Goal: Task Accomplishment & Management: Manage account settings

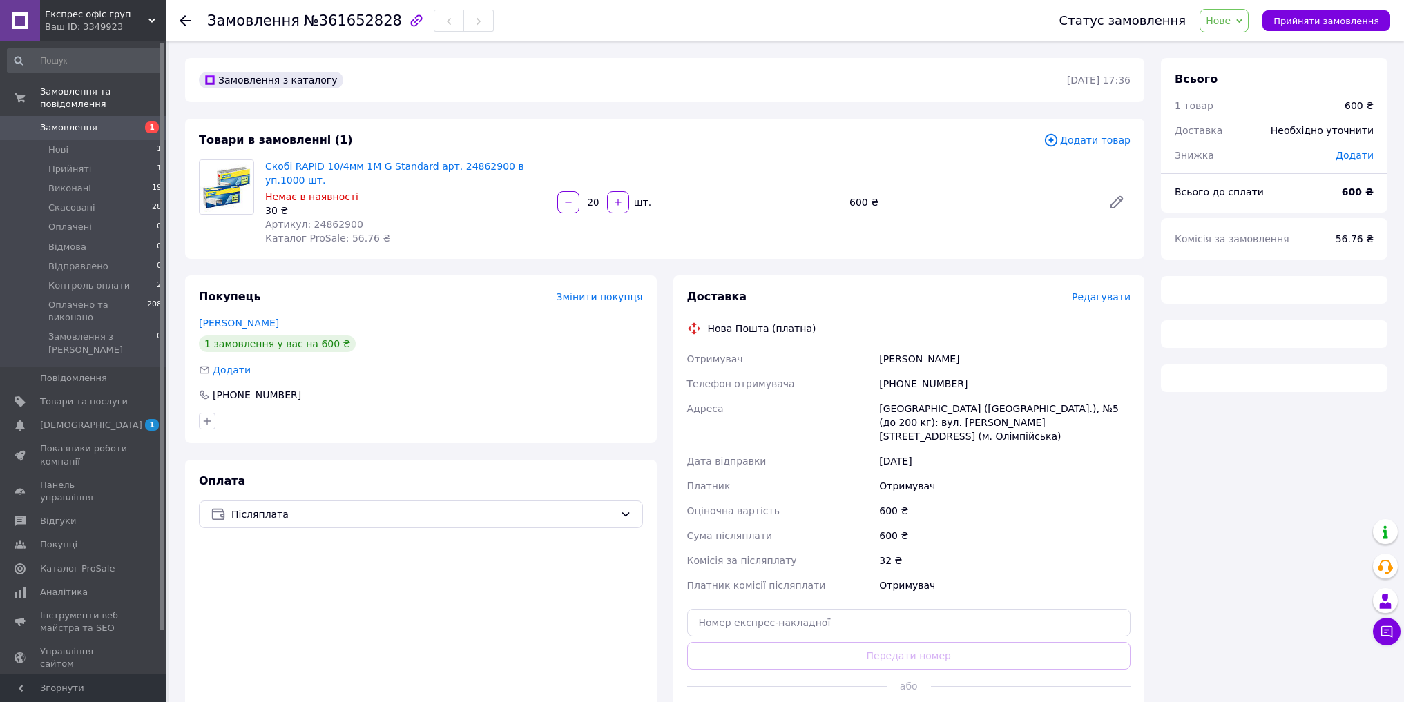
click at [1247, 26] on span "Нове" at bounding box center [1224, 20] width 49 height 23
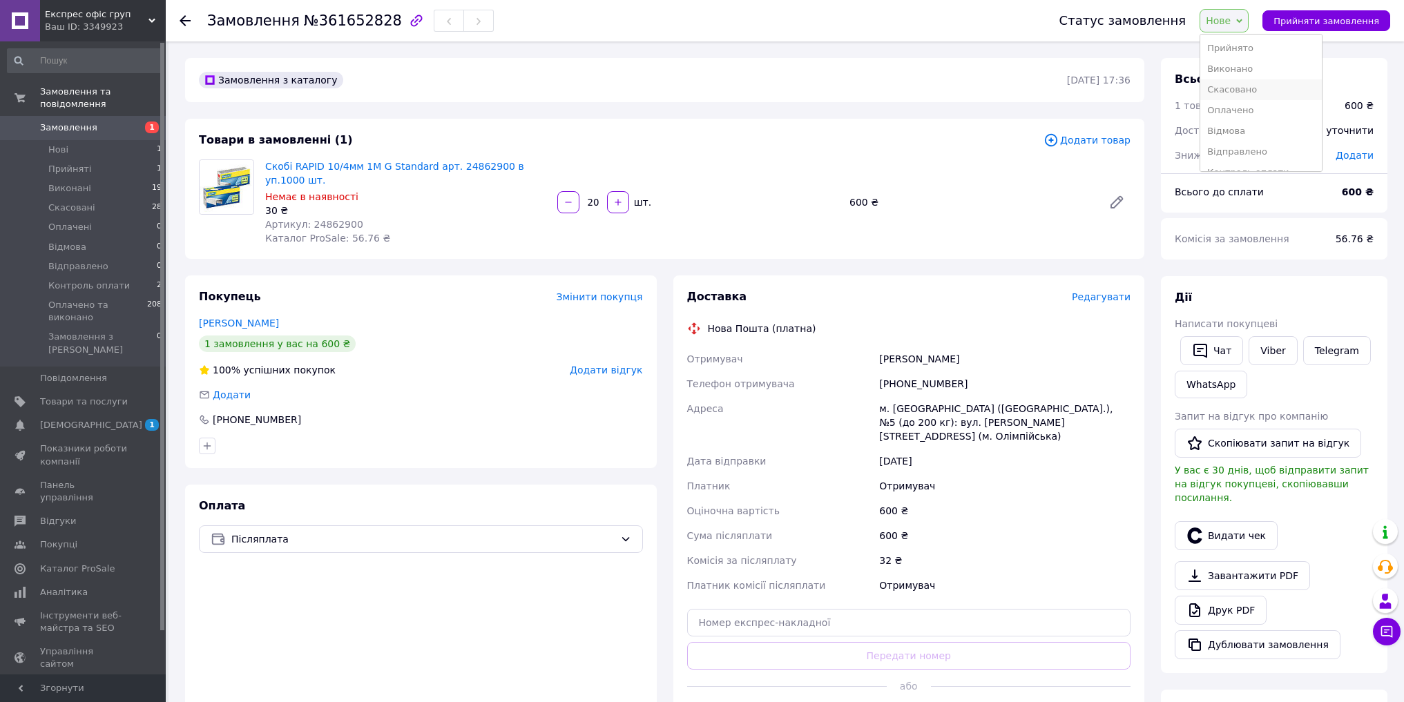
click at [1248, 93] on li "Скасовано" at bounding box center [1261, 89] width 122 height 21
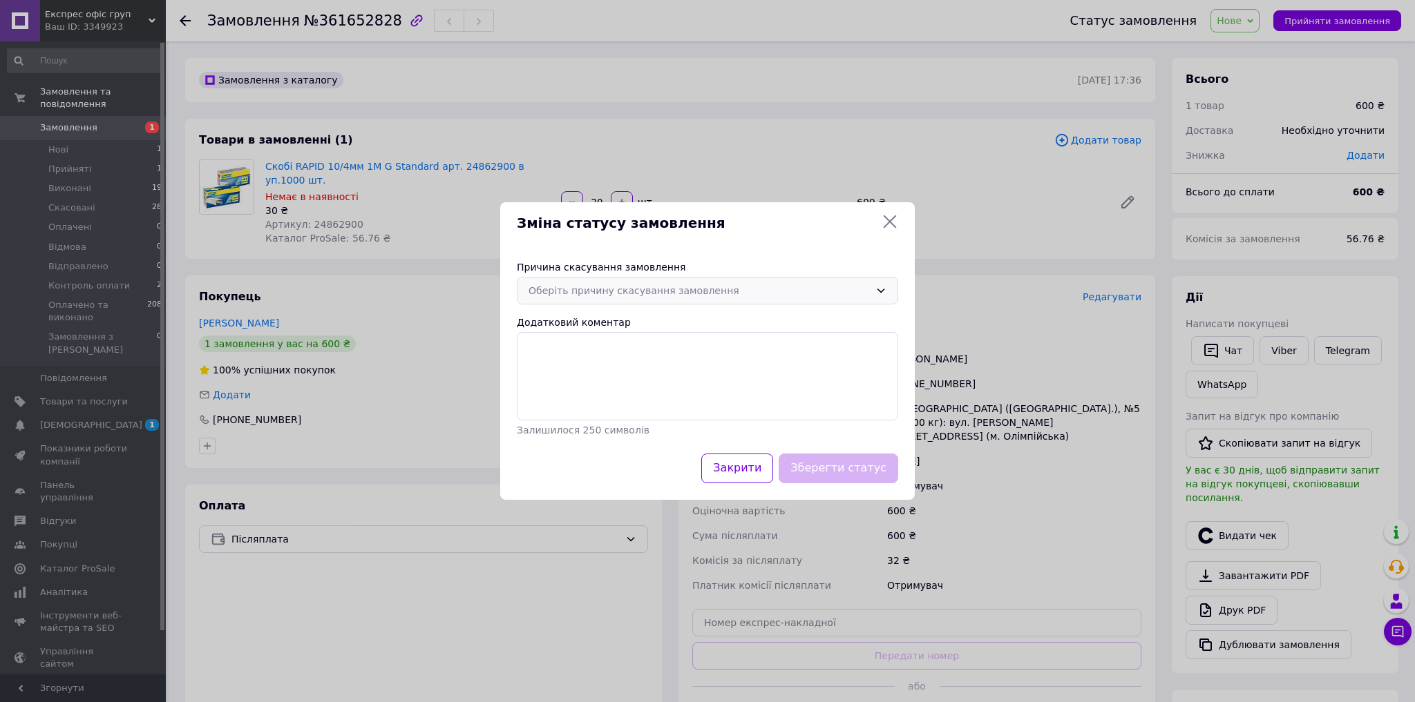
click at [658, 287] on div "Оберіть причину скасування замовлення" at bounding box center [698, 290] width 341 height 15
click at [600, 323] on li "Немає в наявності" at bounding box center [707, 320] width 380 height 26
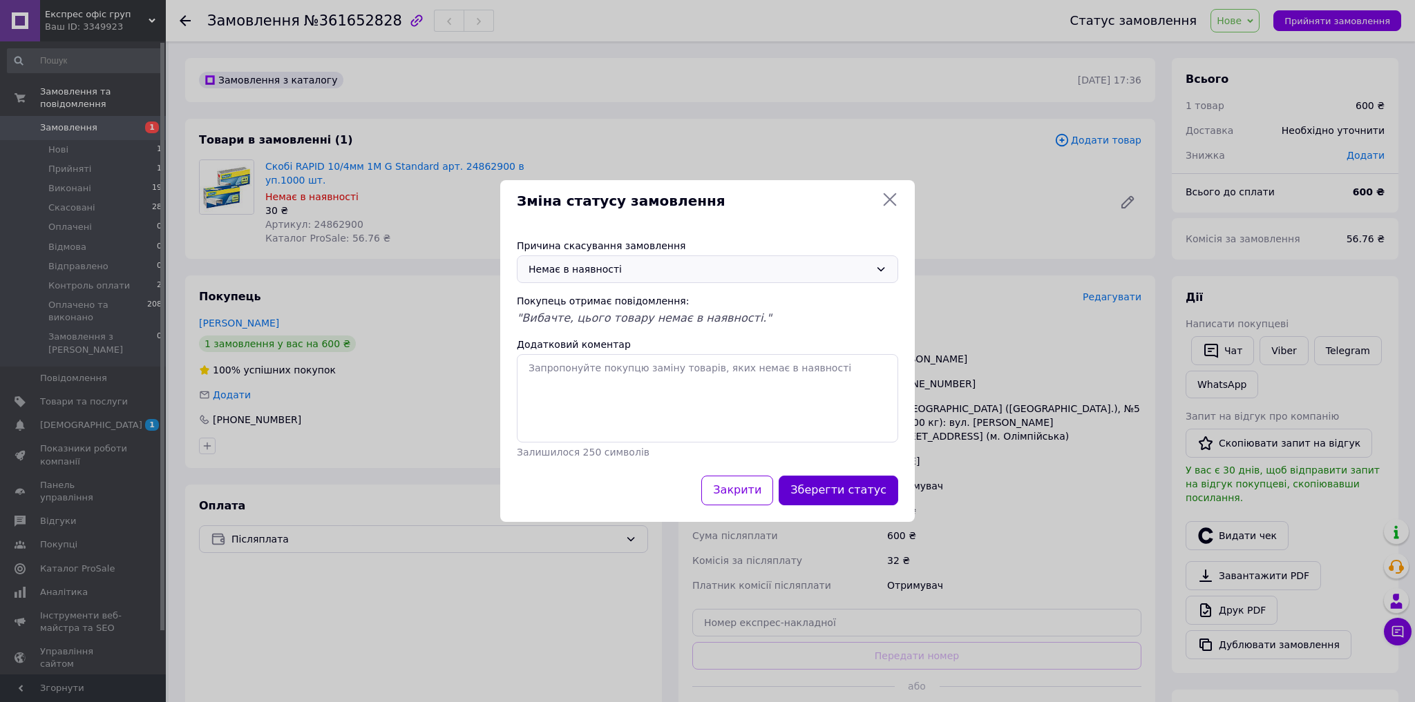
click at [857, 490] on button "Зберегти статус" at bounding box center [837, 491] width 119 height 30
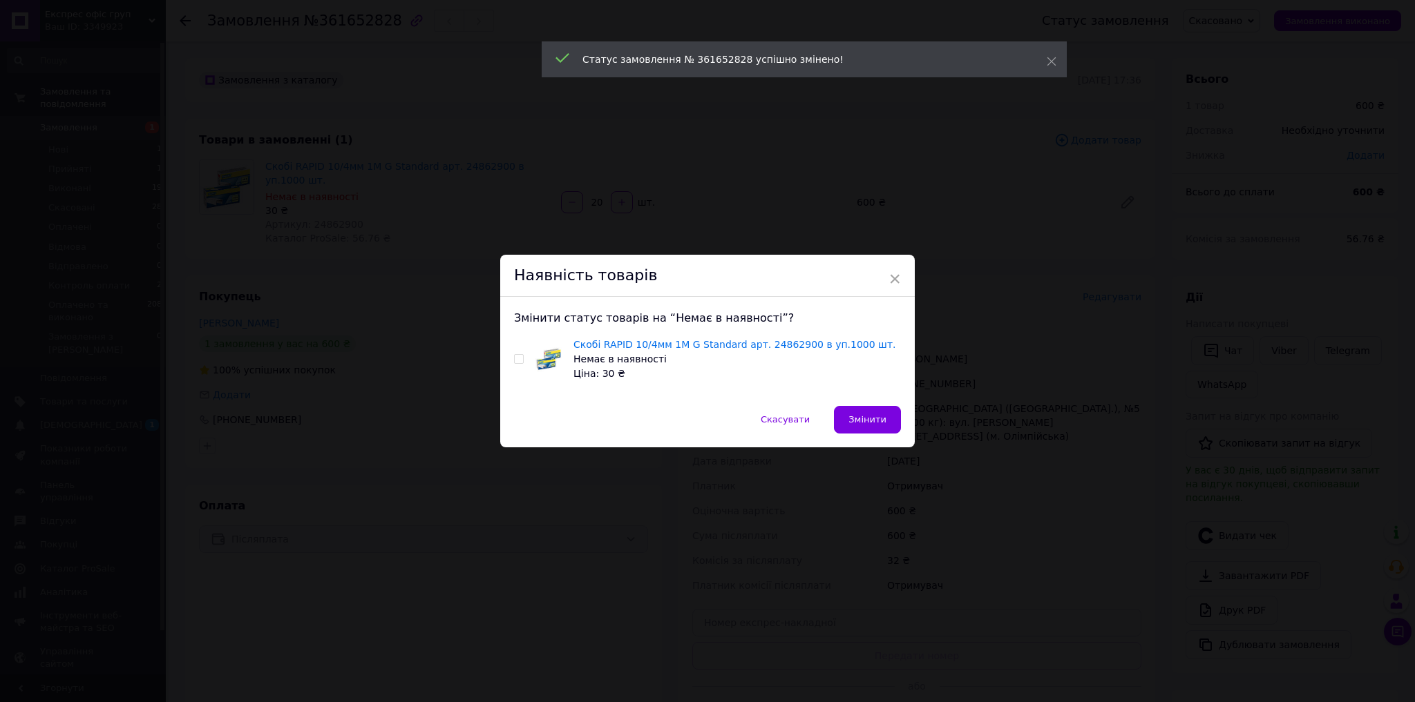
click at [517, 356] on input "checkbox" at bounding box center [518, 359] width 9 height 9
checkbox input "true"
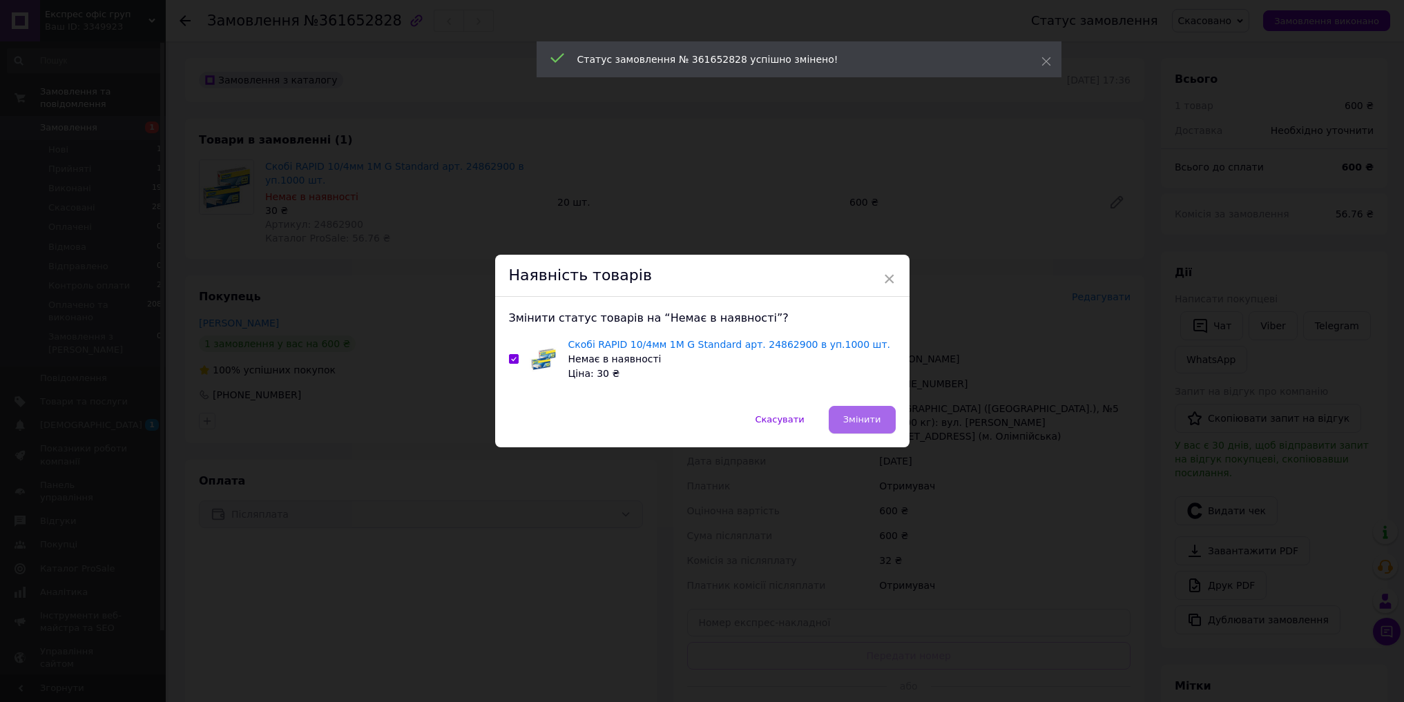
click at [841, 425] on button "Змінити" at bounding box center [862, 420] width 67 height 28
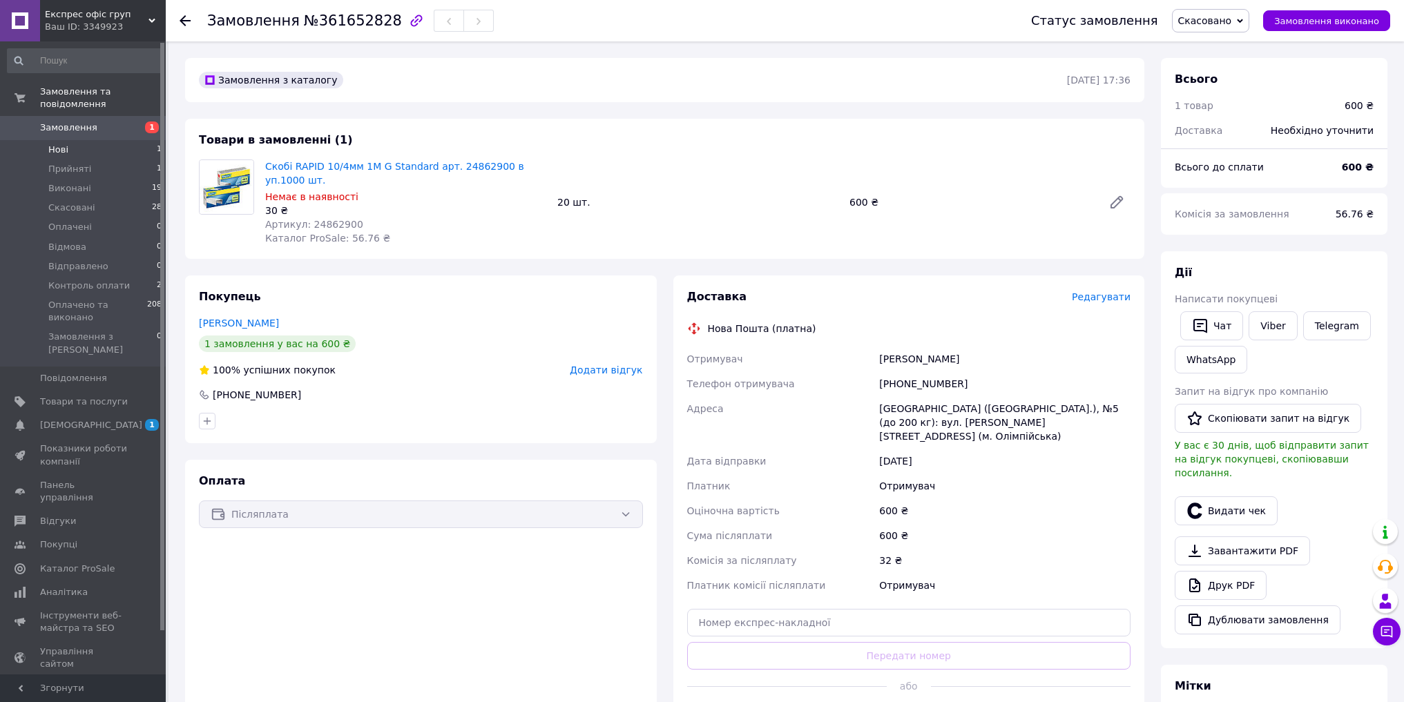
click at [73, 140] on li "Нові 1" at bounding box center [85, 149] width 170 height 19
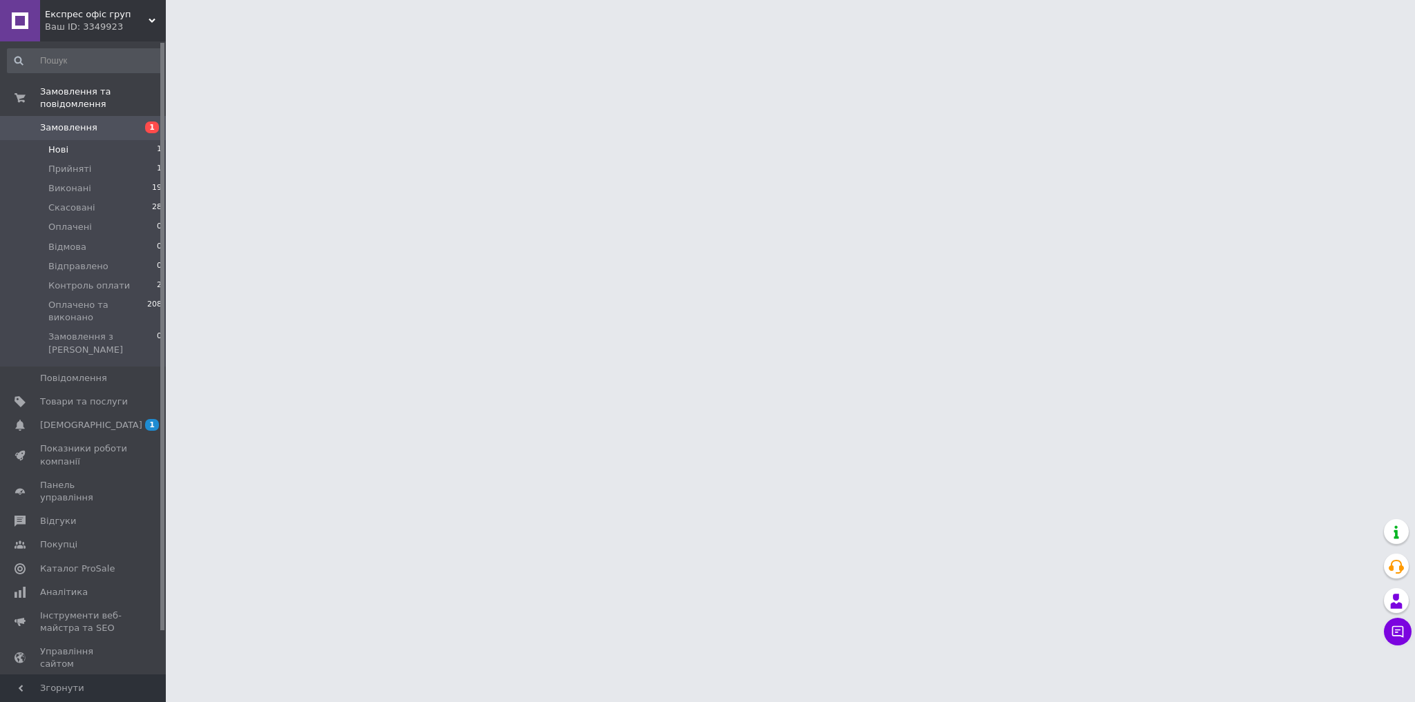
click at [57, 144] on li "Нові 1" at bounding box center [85, 149] width 170 height 19
click at [70, 182] on span "Виконані" at bounding box center [69, 188] width 43 height 12
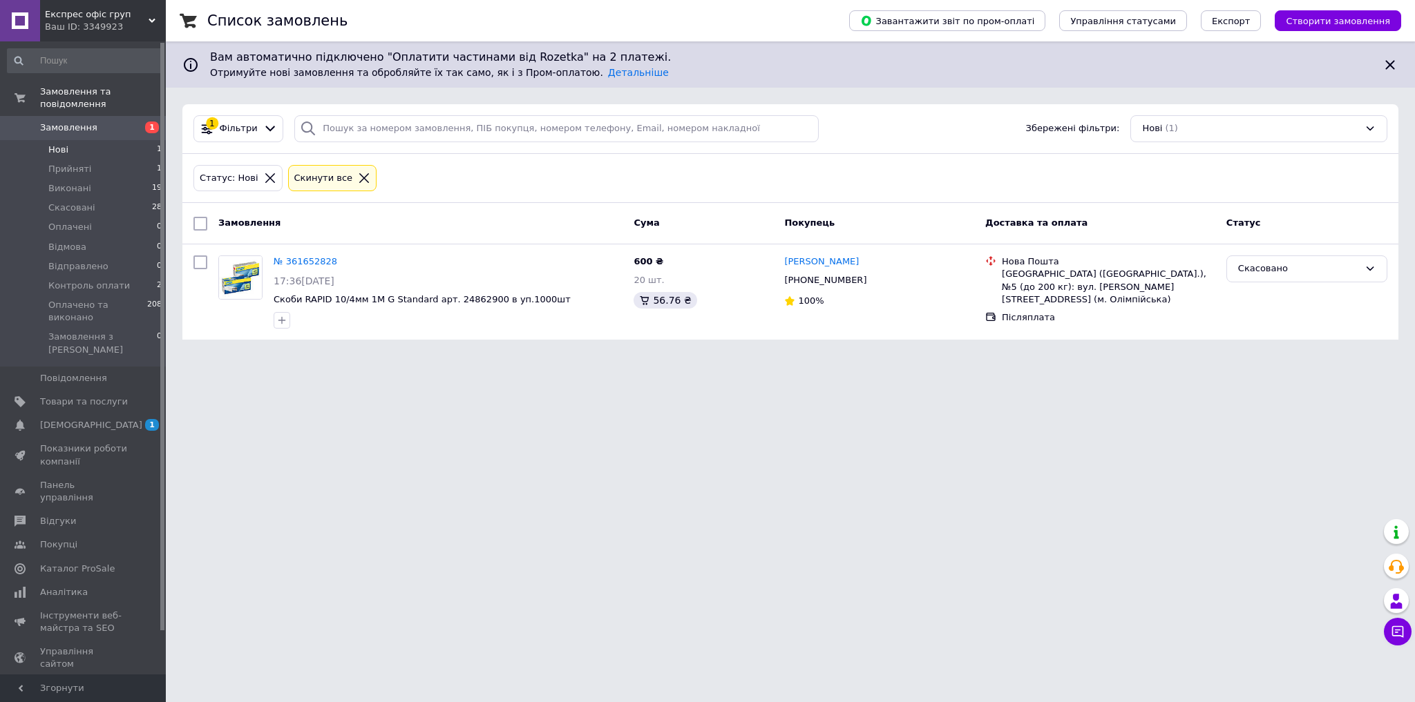
click at [68, 140] on li "Нові 1" at bounding box center [85, 149] width 170 height 19
click at [73, 163] on span "Прийняті" at bounding box center [69, 169] width 43 height 12
